Goal: Transaction & Acquisition: Purchase product/service

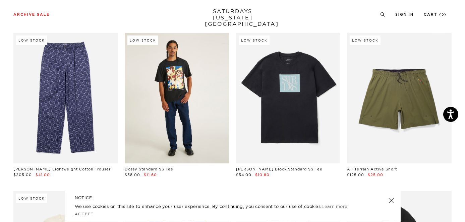
scroll to position [2728, 0]
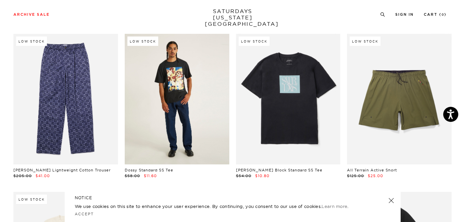
click at [148, 93] on link at bounding box center [177, 99] width 105 height 131
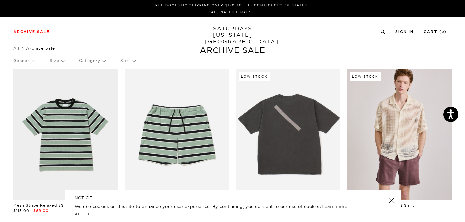
click at [28, 64] on p "Gender" at bounding box center [23, 60] width 21 height 15
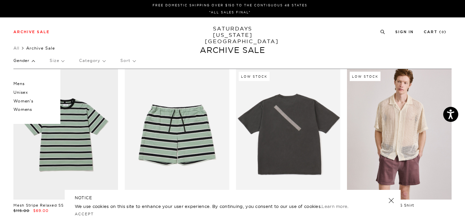
click at [23, 86] on p "Mens" at bounding box center [33, 83] width 40 height 9
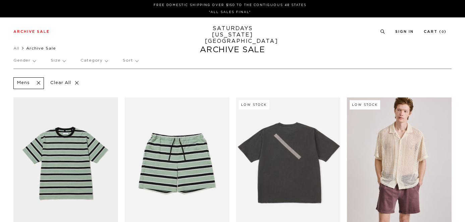
click at [62, 62] on p "Size" at bounding box center [58, 60] width 15 height 15
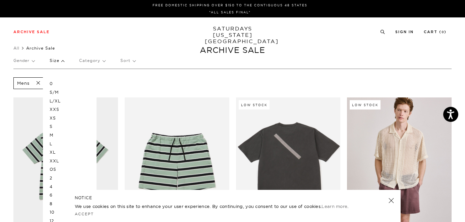
click at [58, 102] on p "L/XL" at bounding box center [70, 101] width 40 height 9
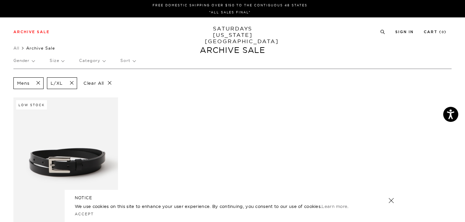
click at [74, 84] on span at bounding box center [70, 83] width 14 height 6
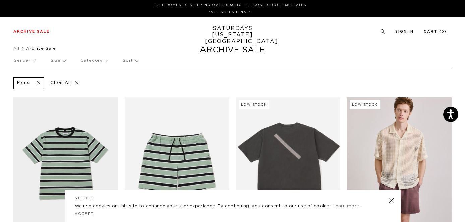
click at [89, 63] on p "Category" at bounding box center [93, 60] width 27 height 15
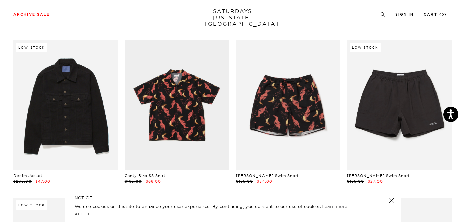
scroll to position [2120, 0]
